Goal: Information Seeking & Learning: Compare options

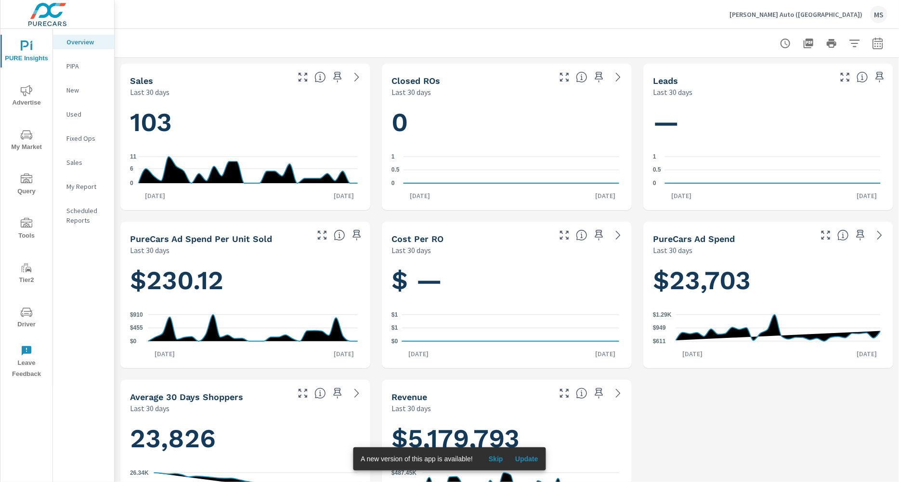
click at [873, 38] on icon "button" at bounding box center [878, 43] width 10 height 12
click at [786, 79] on select "Custom [DATE] Last week Last 7 days Last 14 days Last 30 days Last 45 days Last…" at bounding box center [792, 83] width 96 height 19
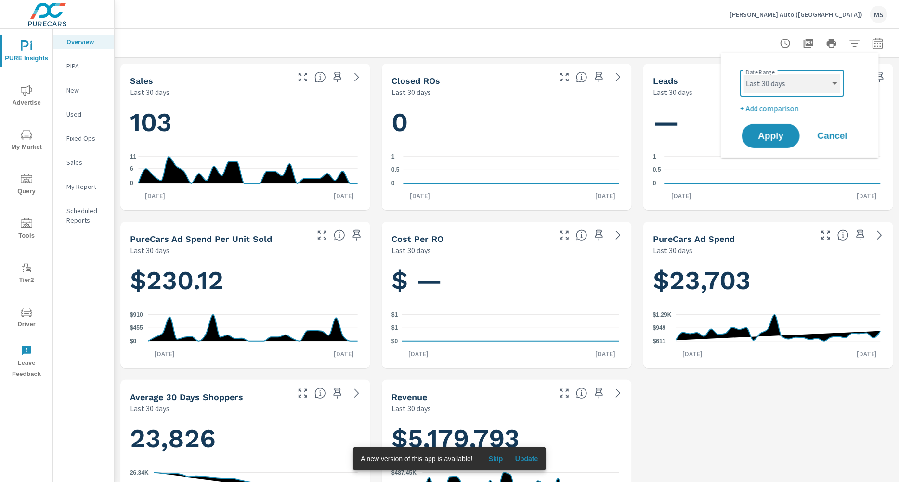
click at [744, 74] on select "Custom Yesterday Last week Last 7 days Last 14 days Last 30 days Last 45 days L…" at bounding box center [792, 83] width 96 height 19
select select "Month to date"
click at [773, 135] on span "Apply" at bounding box center [770, 135] width 39 height 9
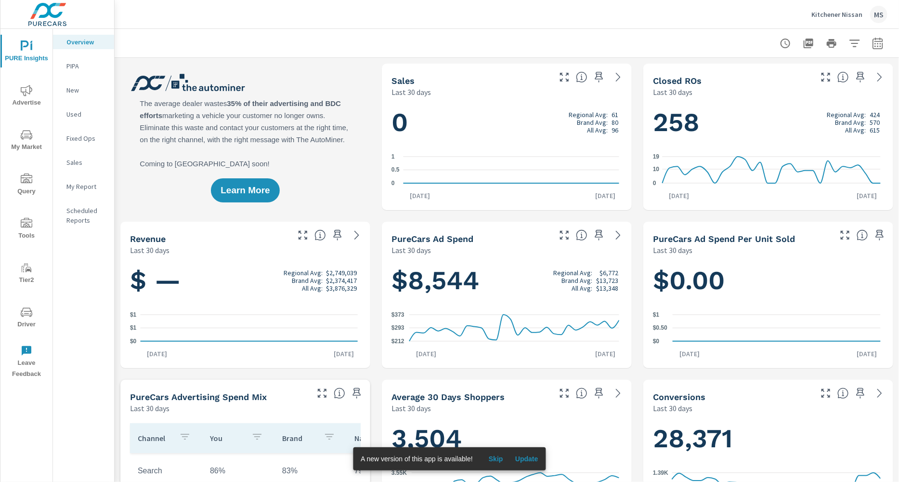
click at [868, 36] on button "button" at bounding box center [877, 43] width 19 height 19
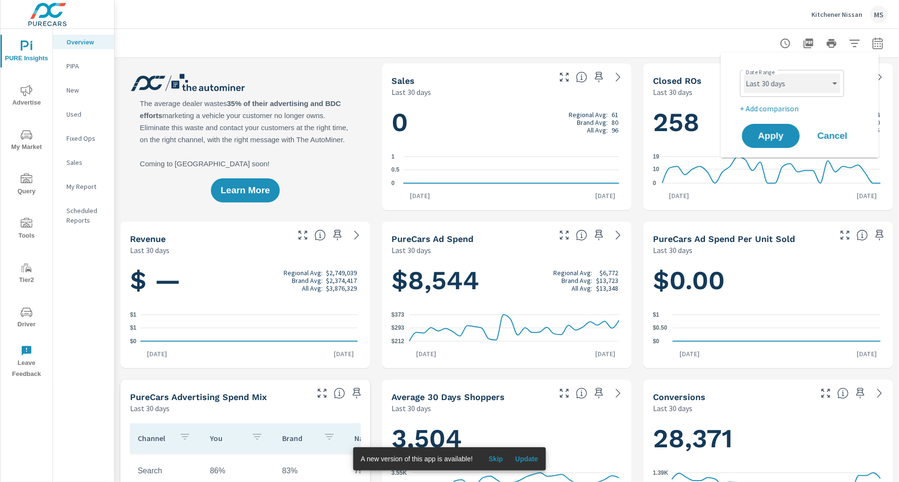
click at [794, 79] on select "Custom Yesterday Last week Last 7 days Last 14 days Last 30 days Last 45 days L…" at bounding box center [792, 83] width 96 height 19
click at [744, 74] on select "Custom Yesterday Last week Last 7 days Last 14 days Last 30 days Last 45 days L…" at bounding box center [792, 83] width 96 height 19
select select "Month to date"
click at [771, 106] on p "+ Add comparison" at bounding box center [801, 109] width 123 height 12
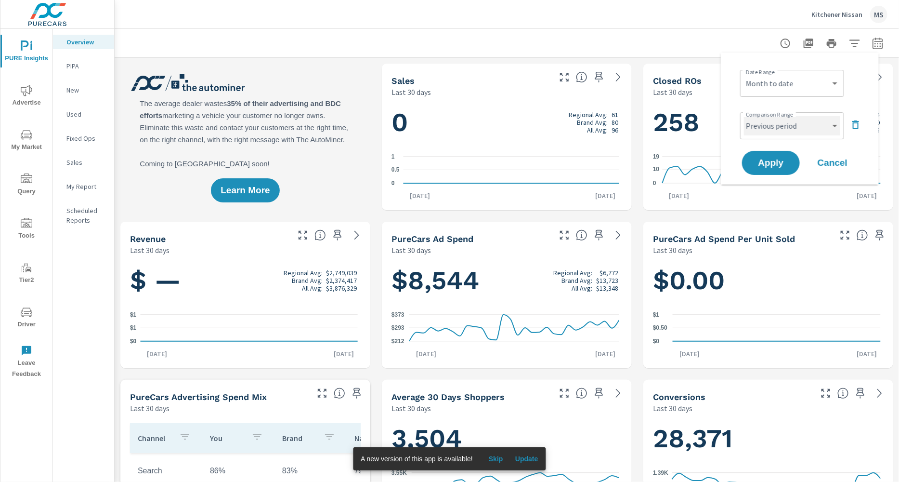
click at [770, 127] on select "Custom Previous period Previous month Previous year" at bounding box center [792, 125] width 96 height 19
click at [744, 116] on select "Custom Previous period Previous month Previous year" at bounding box center [792, 125] width 96 height 19
select select "Previous month"
click at [774, 166] on span "Apply" at bounding box center [770, 162] width 39 height 9
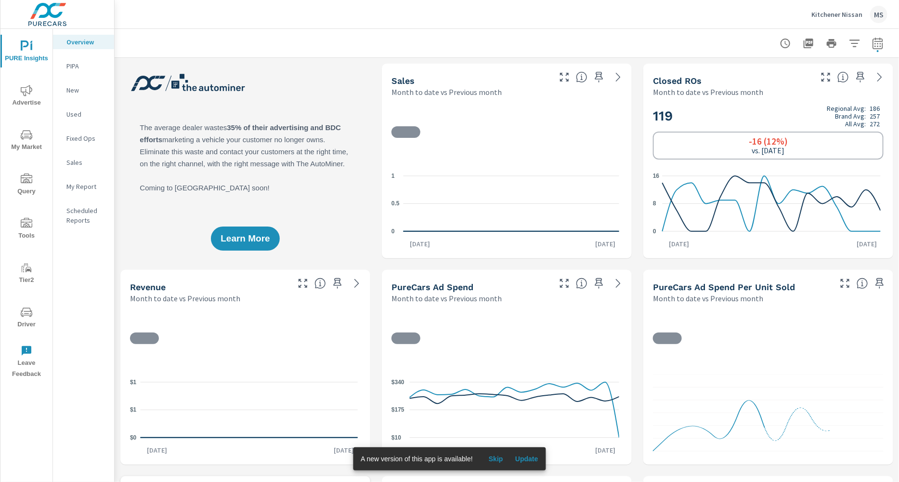
click at [21, 94] on icon "nav menu" at bounding box center [27, 91] width 12 height 12
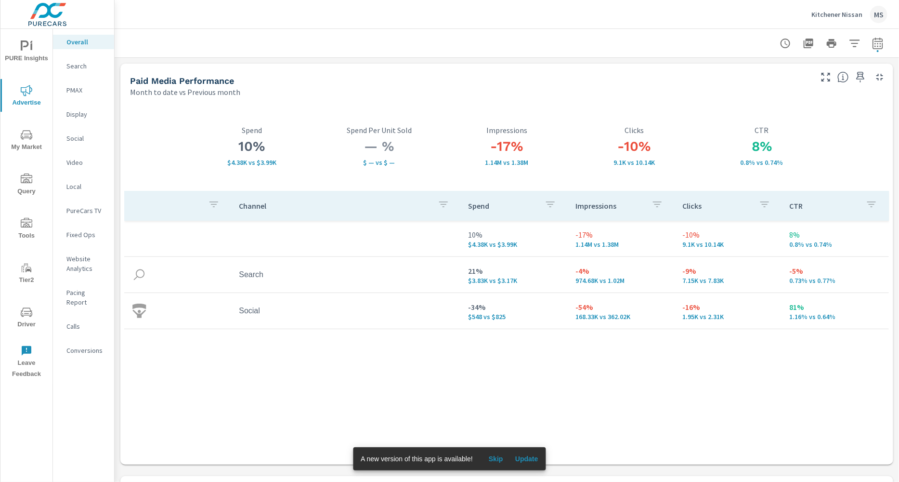
click at [80, 69] on p "Search" at bounding box center [86, 66] width 40 height 10
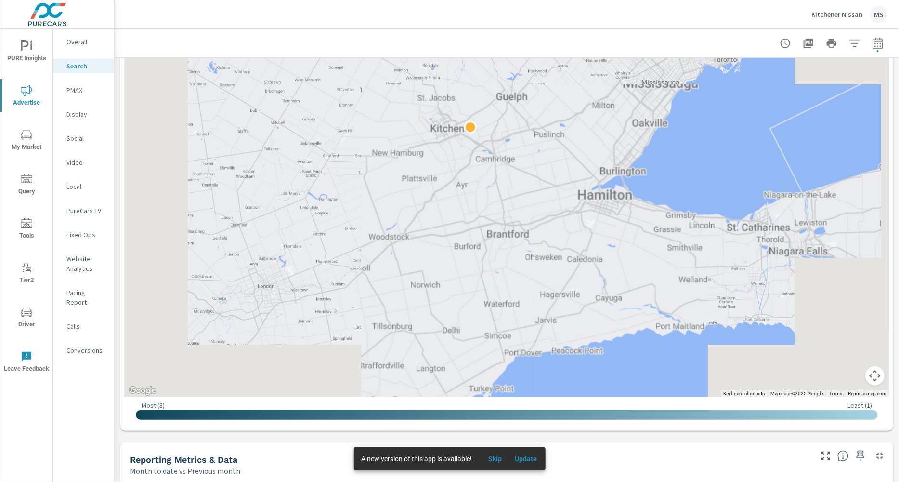
scroll to position [248, 0]
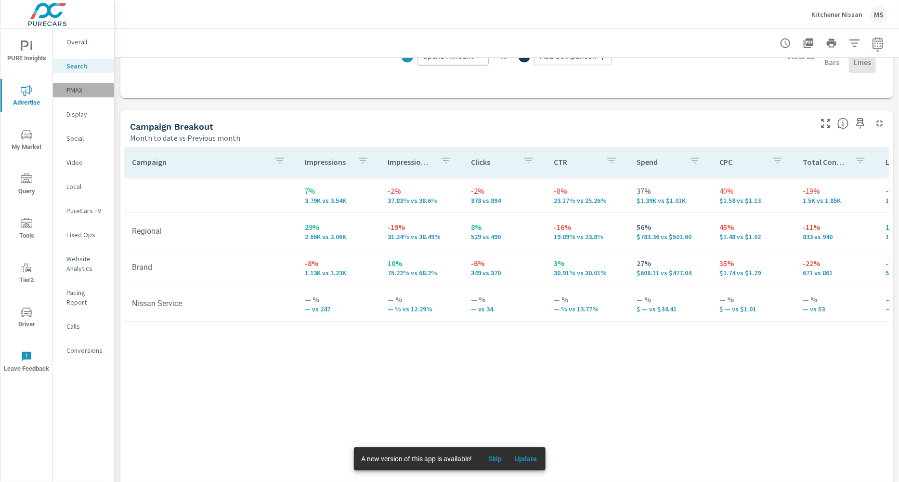
click at [74, 91] on p "PMAX" at bounding box center [86, 90] width 40 height 10
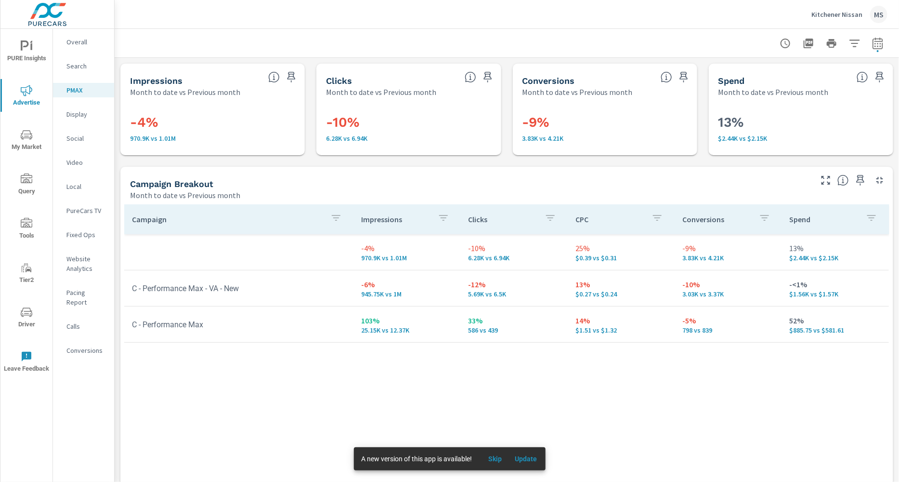
click at [66, 65] on p "Search" at bounding box center [86, 66] width 40 height 10
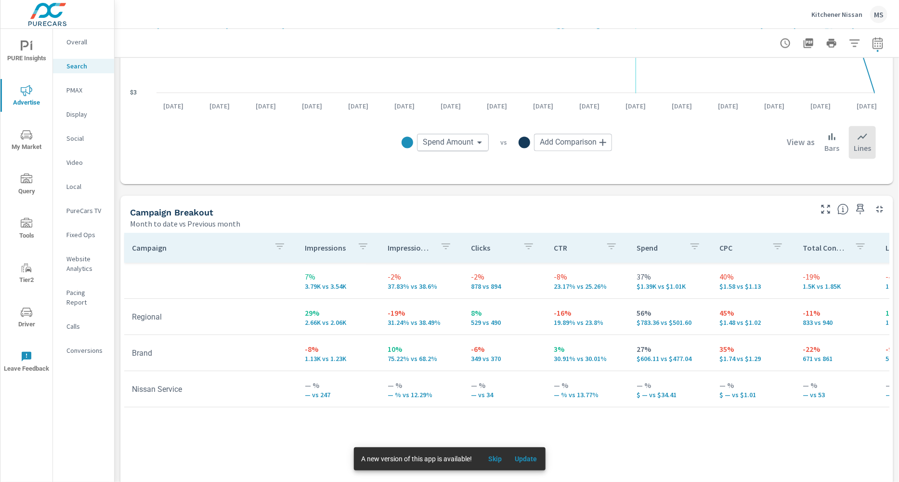
scroll to position [858, 0]
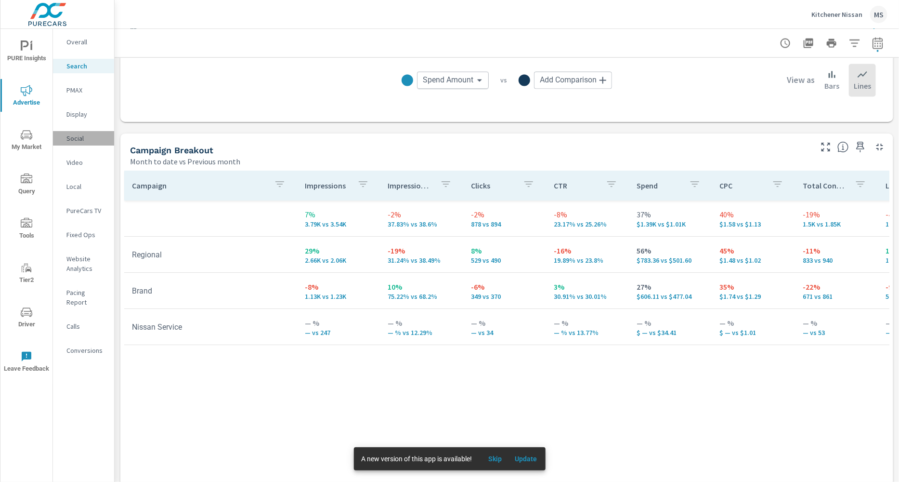
click at [79, 135] on p "Social" at bounding box center [86, 138] width 40 height 10
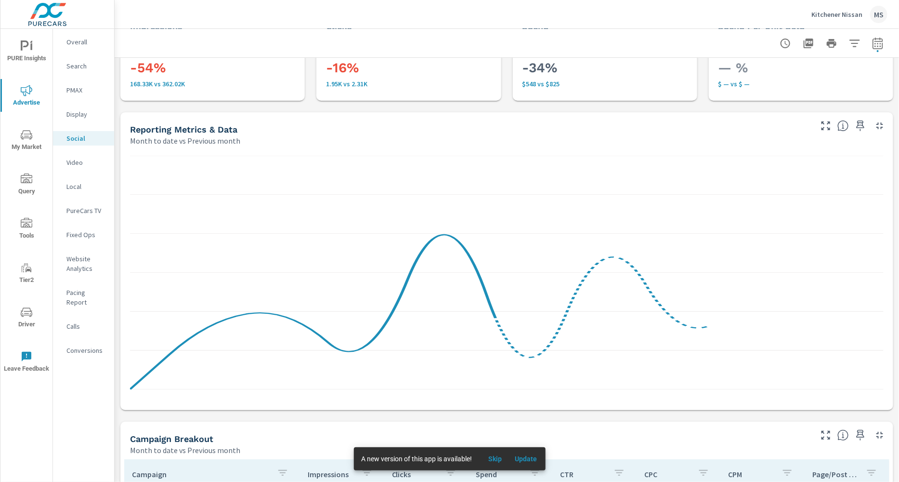
scroll to position [372, 0]
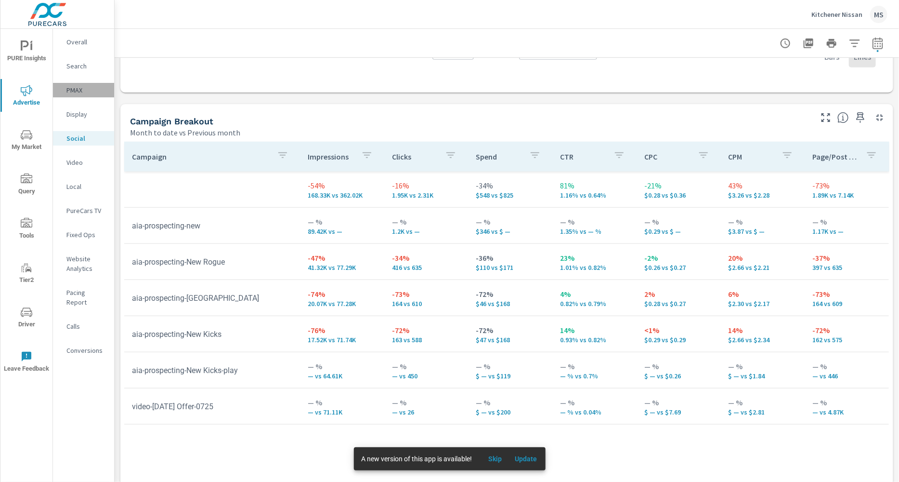
click at [82, 89] on p "PMAX" at bounding box center [86, 90] width 40 height 10
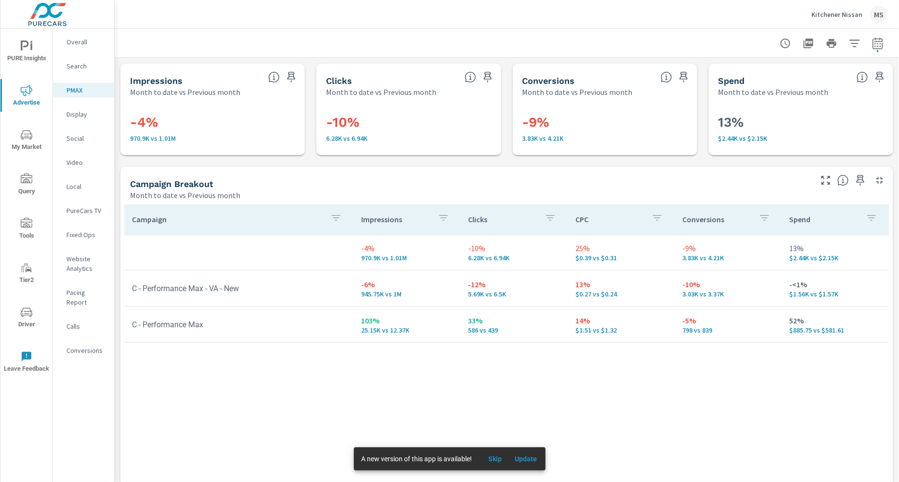
click at [27, 312] on icon "nav menu" at bounding box center [27, 312] width 12 height 12
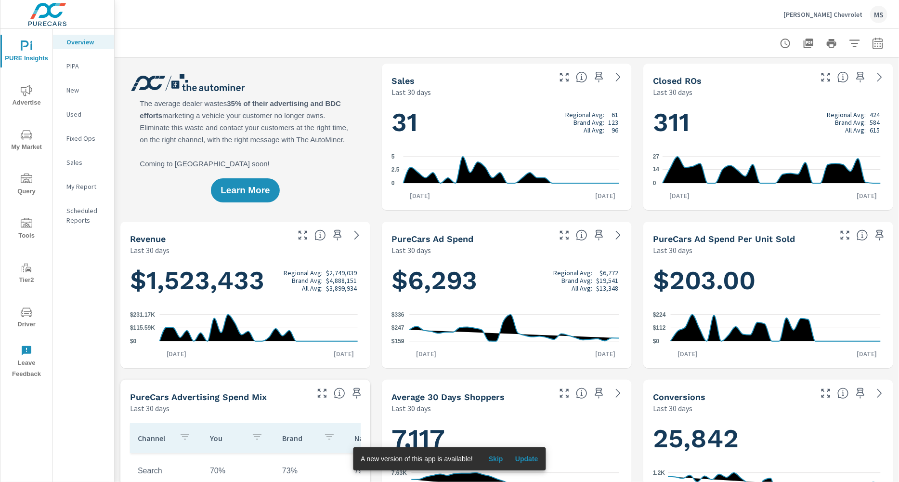
click at [28, 321] on span "Driver" at bounding box center [26, 318] width 46 height 24
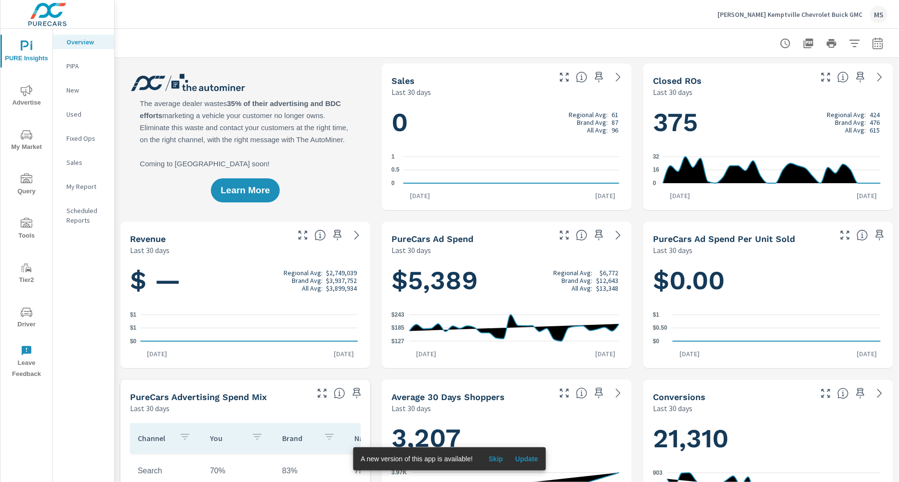
scroll to position [0, 0]
click at [28, 93] on icon "nav menu" at bounding box center [27, 90] width 12 height 11
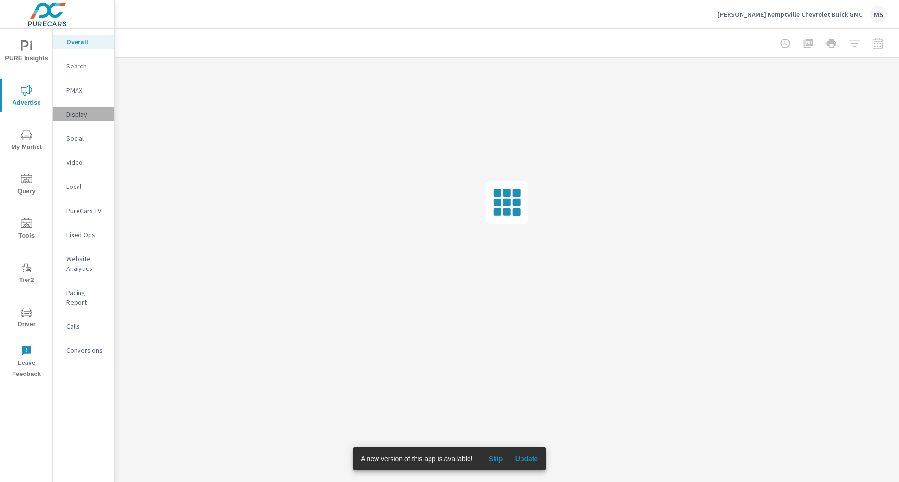
click at [78, 108] on div "Display" at bounding box center [83, 114] width 61 height 14
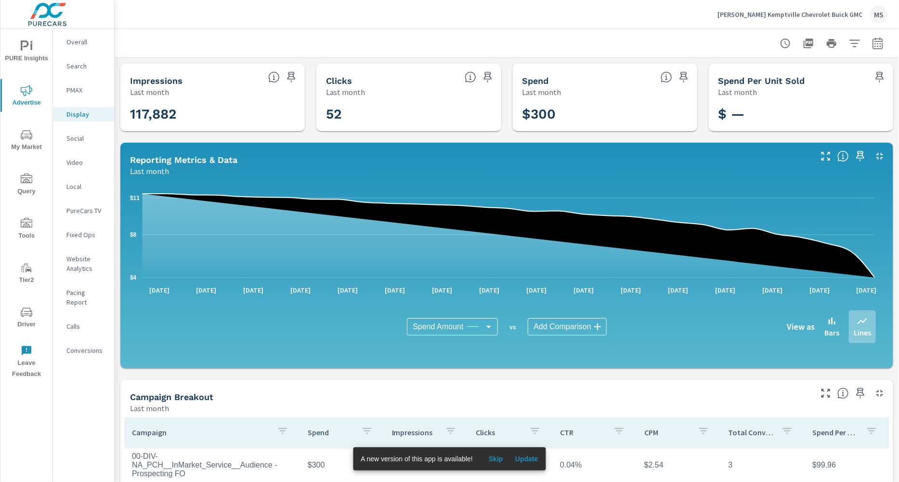
click at [876, 39] on button "button" at bounding box center [877, 43] width 19 height 19
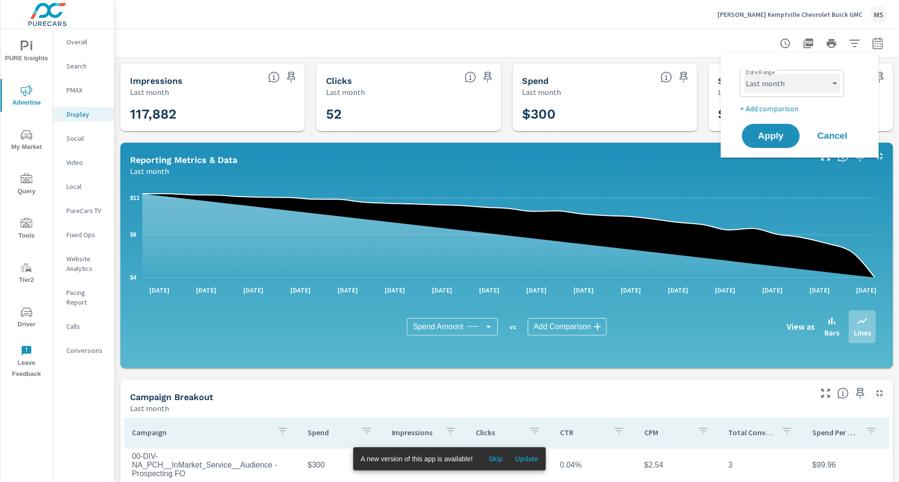
click at [782, 85] on select "Custom [DATE] Last week Last 7 days Last 14 days Last 30 days Last 45 days Last…" at bounding box center [792, 83] width 96 height 19
click at [744, 74] on select "Custom [DATE] Last week Last 7 days Last 14 days Last 30 days Last 45 days Last…" at bounding box center [792, 83] width 96 height 19
select select "Month to date"
click at [770, 131] on span "Apply" at bounding box center [770, 135] width 39 height 9
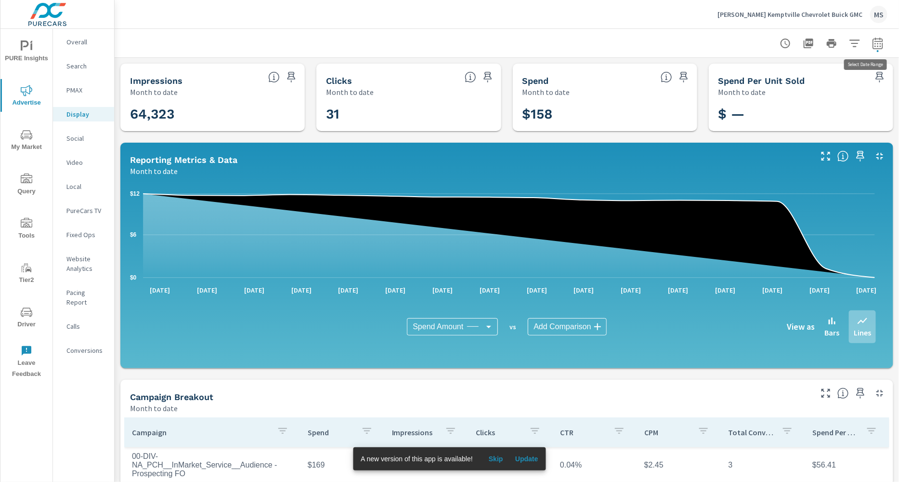
click at [874, 45] on icon "button" at bounding box center [878, 44] width 12 height 12
select select "Month to date"
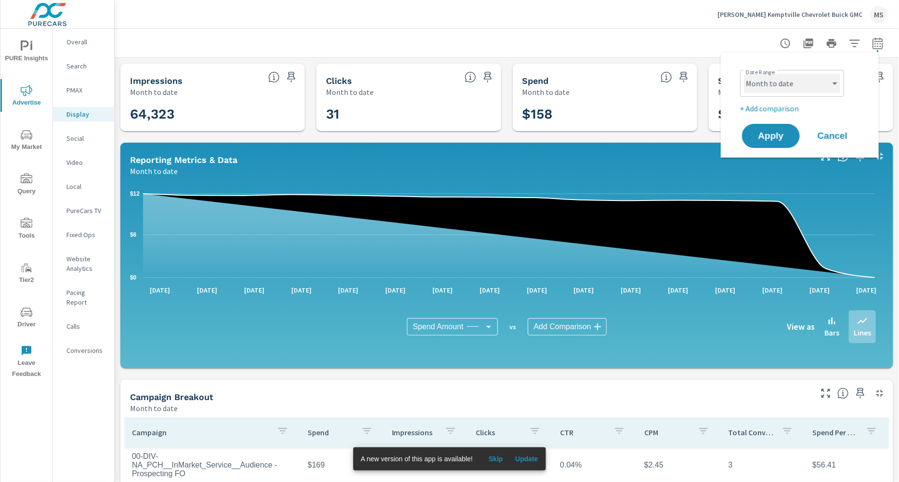
click at [804, 89] on select "Custom [DATE] Last week Last 7 days Last 14 days Last 30 days Last 45 days Last…" at bounding box center [792, 83] width 96 height 19
click at [764, 107] on p "+ Add comparison" at bounding box center [801, 109] width 123 height 12
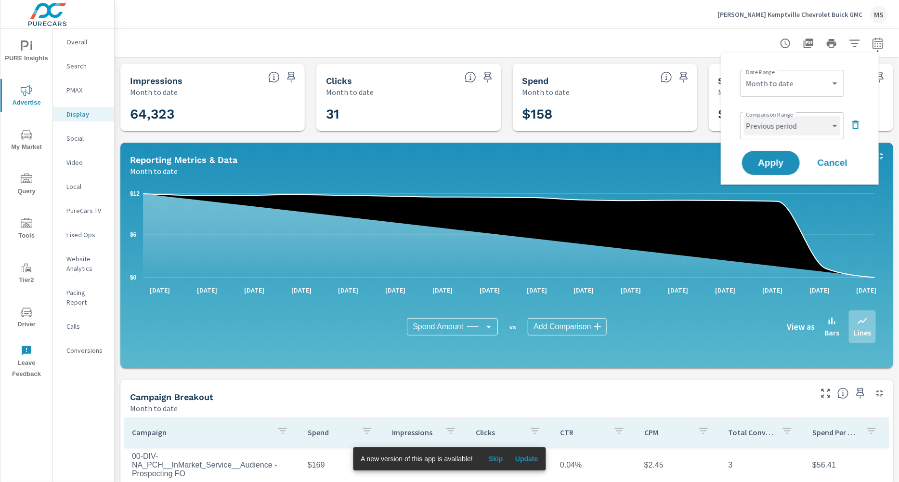
click at [771, 120] on select "Custom Previous period Previous month Previous year" at bounding box center [792, 125] width 96 height 19
click at [744, 116] on select "Custom Previous period Previous month Previous year" at bounding box center [792, 125] width 96 height 19
select select "Previous month"
click at [769, 166] on span "Apply" at bounding box center [770, 162] width 39 height 9
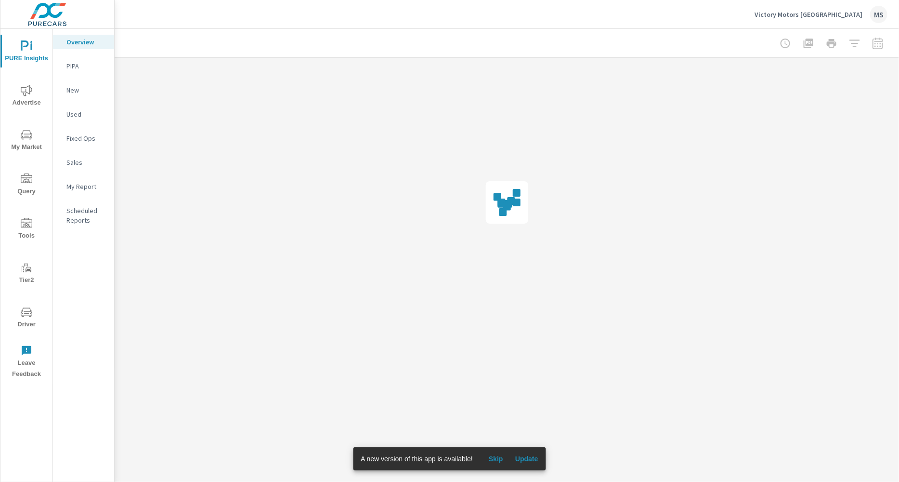
click at [22, 302] on button "Driver" at bounding box center [26, 317] width 52 height 33
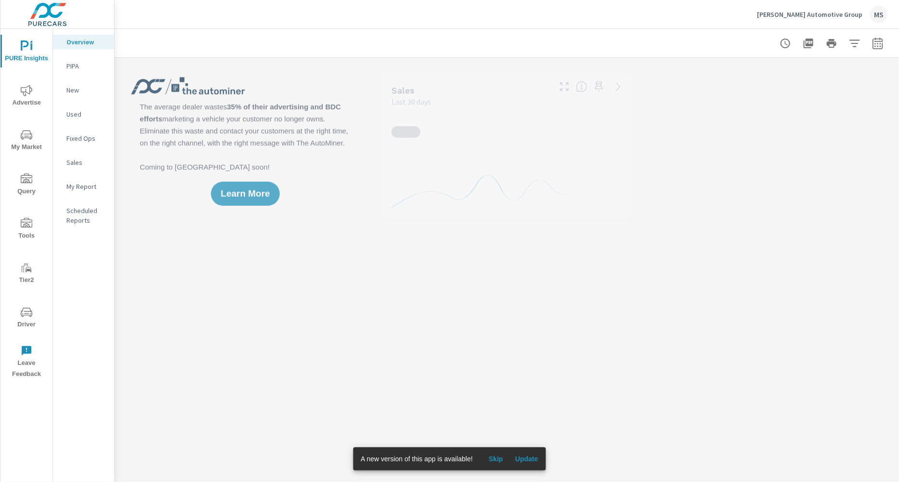
click at [30, 91] on icon "nav menu" at bounding box center [27, 90] width 12 height 11
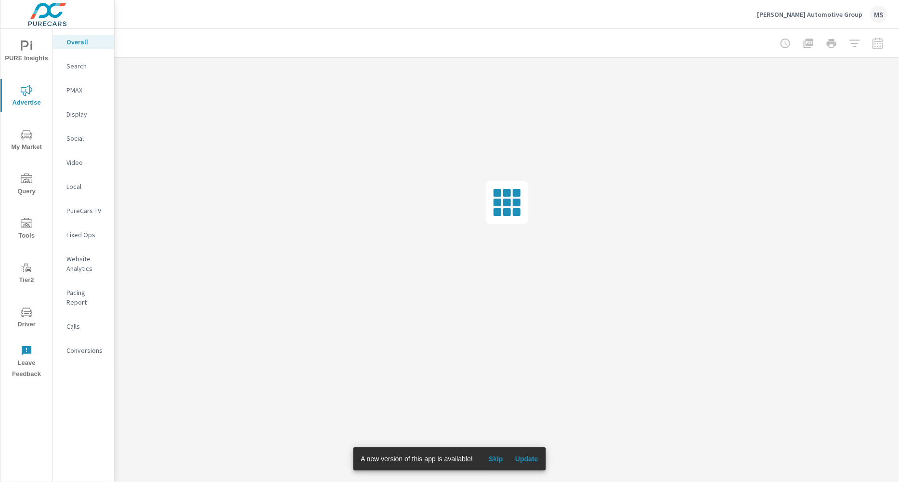
click at [81, 134] on p "Social" at bounding box center [86, 138] width 40 height 10
click at [83, 109] on p "Display" at bounding box center [86, 114] width 40 height 10
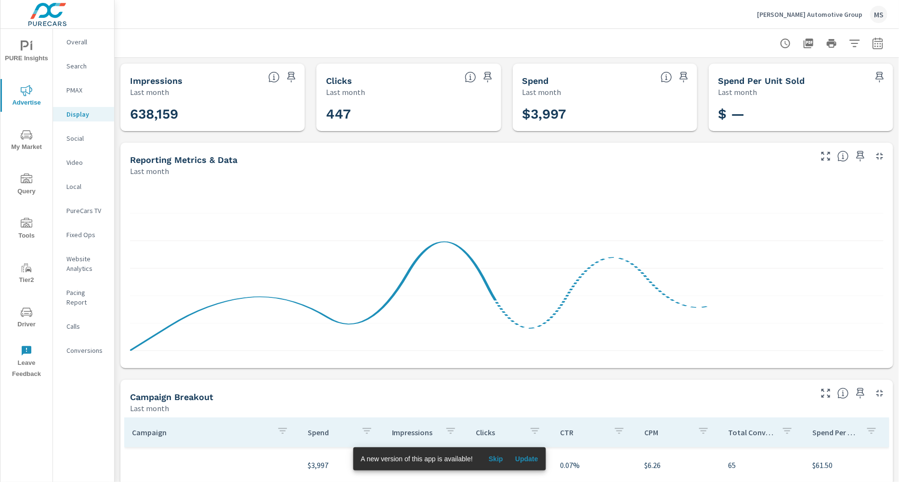
click at [872, 41] on icon "button" at bounding box center [878, 44] width 12 height 12
click at [785, 92] on div "Custom [DATE] Last week Last 7 days Last 14 days Last 30 days Last 45 days Last…" at bounding box center [792, 83] width 104 height 27
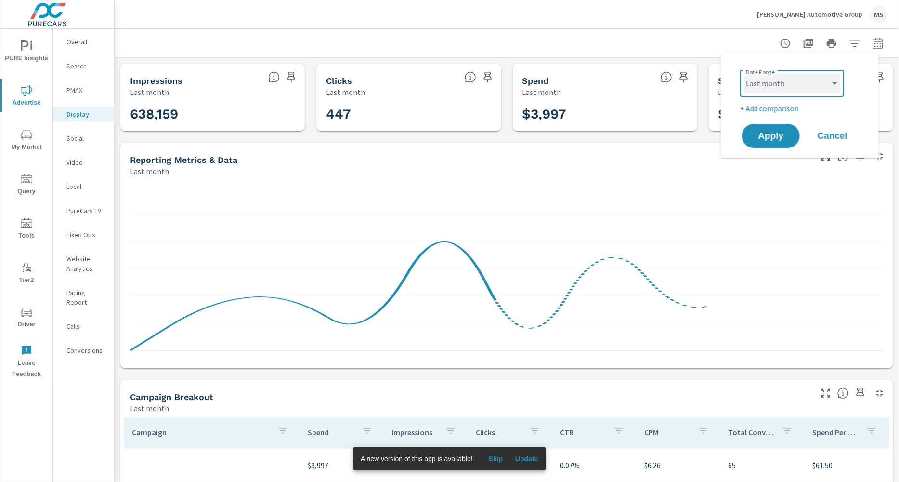
click at [775, 91] on select "Custom [DATE] Last week Last 7 days Last 14 days Last 30 days Last 45 days Last…" at bounding box center [792, 83] width 96 height 19
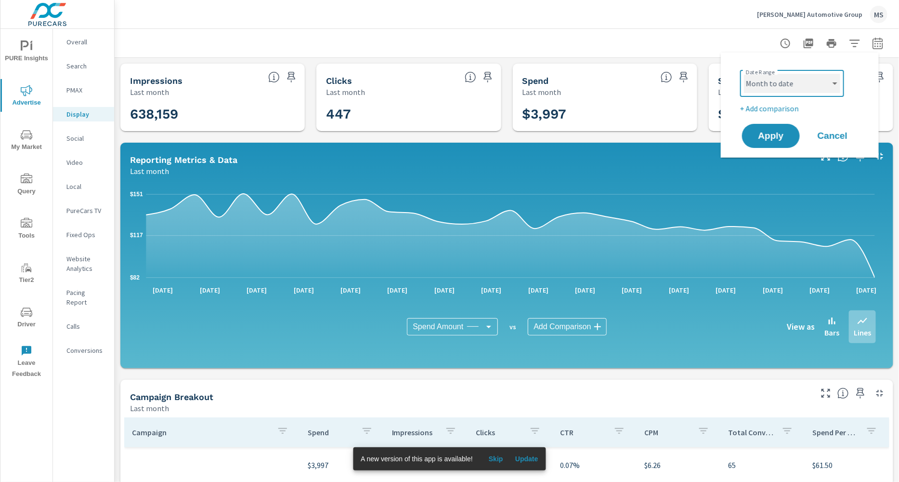
click at [744, 74] on select "Custom [DATE] Last week Last 7 days Last 14 days Last 30 days Last 45 days Last…" at bounding box center [792, 83] width 96 height 19
select select "Month to date"
click at [774, 110] on p "+ Add comparison" at bounding box center [801, 109] width 123 height 12
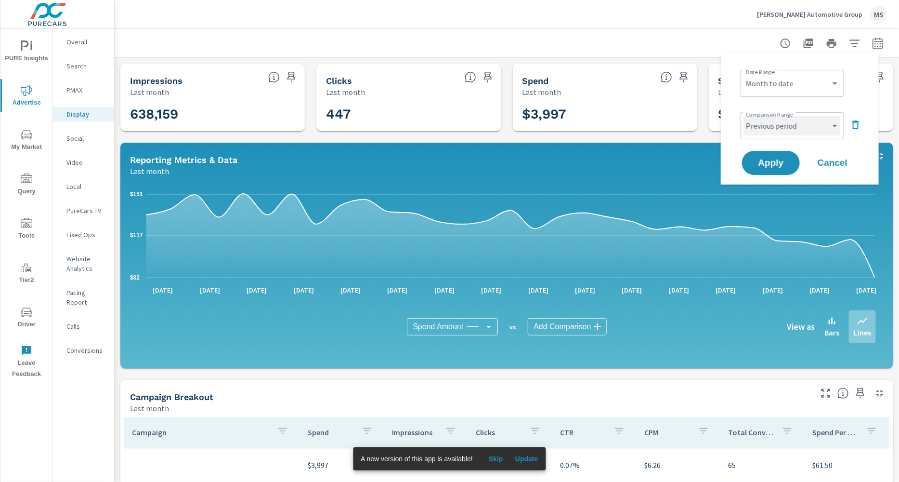
click at [773, 122] on select "Custom Previous period Previous month Previous year" at bounding box center [792, 125] width 96 height 19
click at [744, 116] on select "Custom Previous period Previous month Previous year" at bounding box center [792, 125] width 96 height 19
select select "Previous month"
click at [771, 158] on span "Apply" at bounding box center [770, 162] width 39 height 9
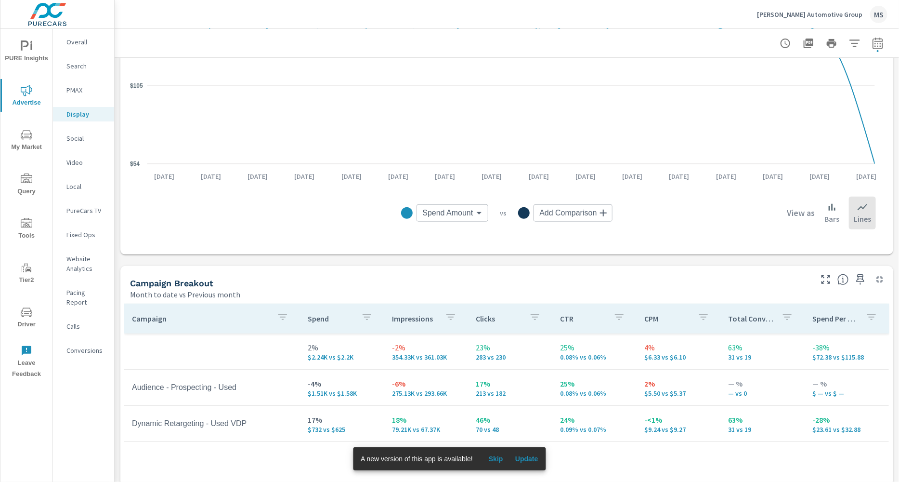
scroll to position [272, 0]
